Goal: Information Seeking & Learning: Learn about a topic

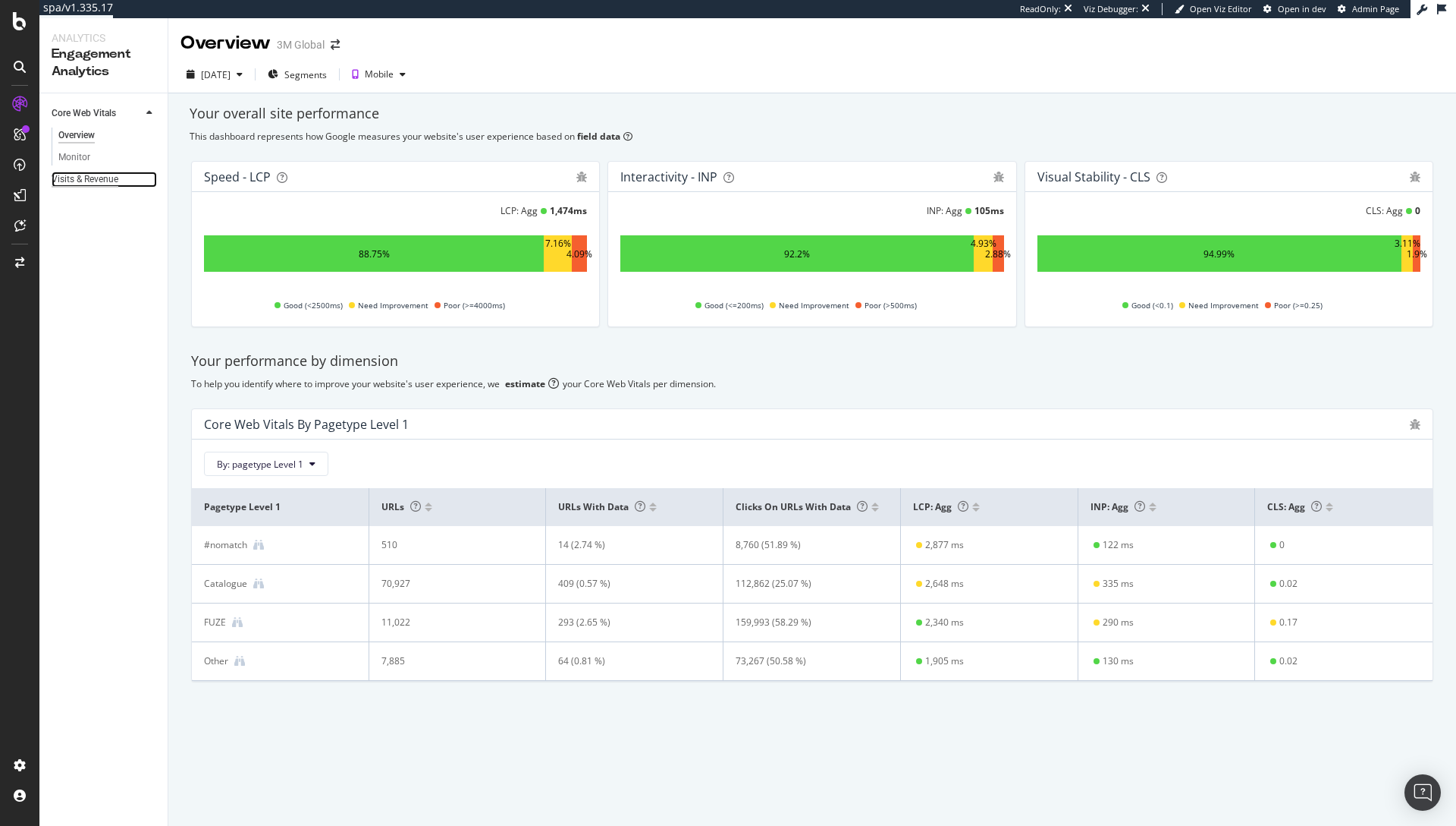
click at [88, 183] on div "Visits & Revenue" at bounding box center [85, 179] width 67 height 16
